Goal: Use online tool/utility

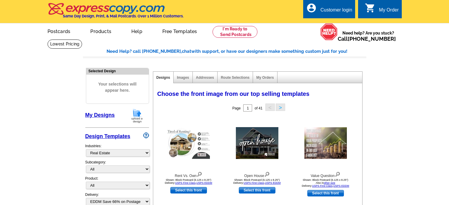
select select "785"
select select "4"
select select "14"
